Goal: Use online tool/utility: Utilize a website feature to perform a specific function

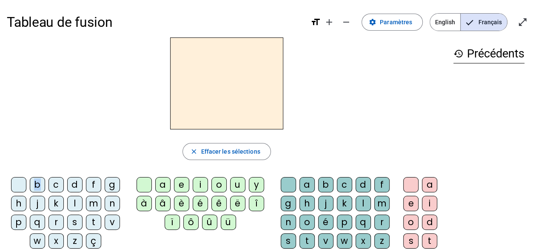
drag, startPoint x: 38, startPoint y: 184, endPoint x: 202, endPoint y: 85, distance: 191.3
click at [202, 85] on div "close Effacer les sélections b c d f g h j k l m n p q r s t v w x z ç a e i o …" at bounding box center [227, 174] width 440 height 274
click at [38, 186] on div "b" at bounding box center [37, 184] width 15 height 15
click at [163, 185] on div "a" at bounding box center [162, 184] width 15 height 15
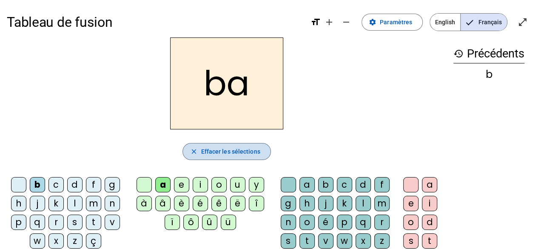
click at [245, 150] on span "Effacer les sélections" at bounding box center [230, 151] width 59 height 10
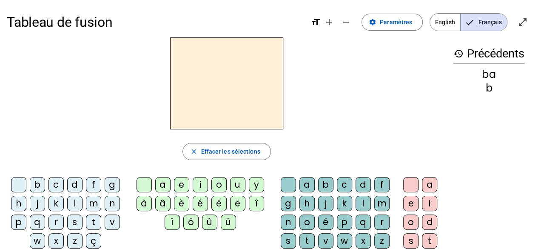
click at [73, 184] on div "d" at bounding box center [74, 184] width 15 height 15
click at [200, 186] on div "i" at bounding box center [200, 184] width 15 height 15
